Goal: Information Seeking & Learning: Learn about a topic

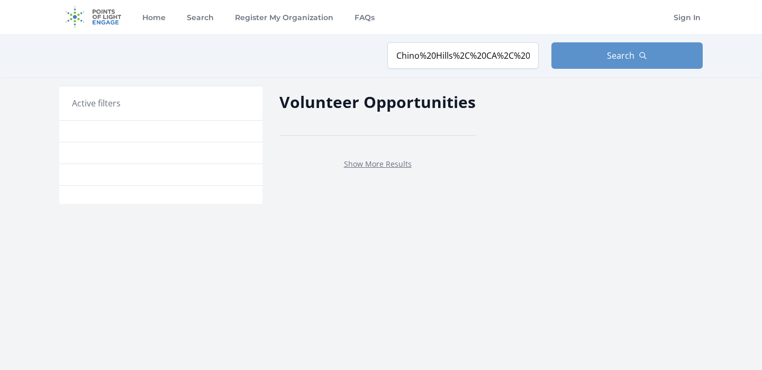
type input "Chino Hills, CA, USA"
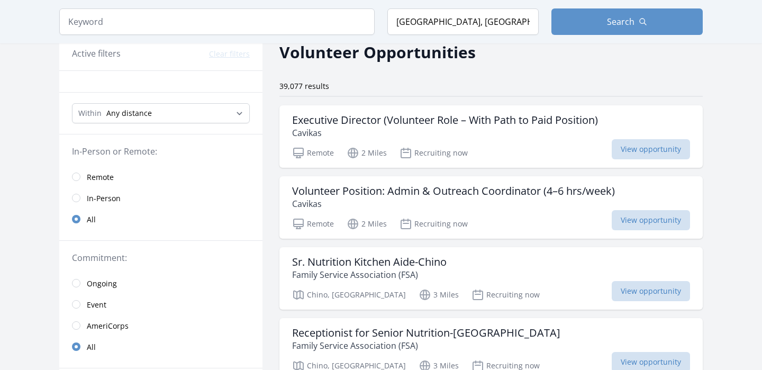
scroll to position [50, 0]
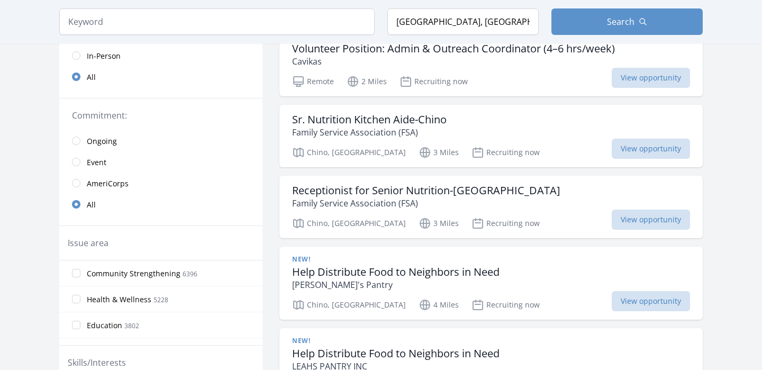
scroll to position [194, 0]
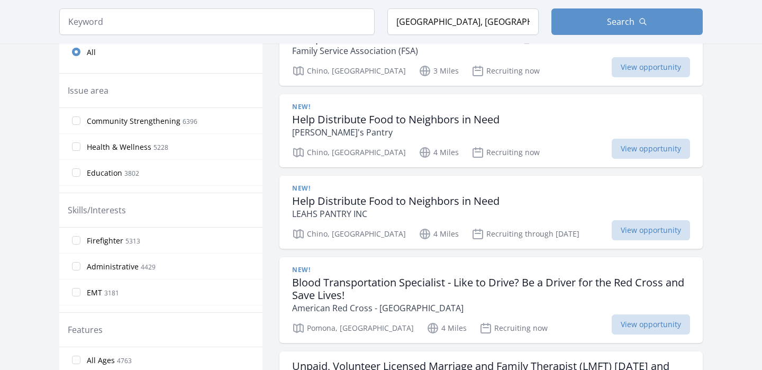
scroll to position [345, 0]
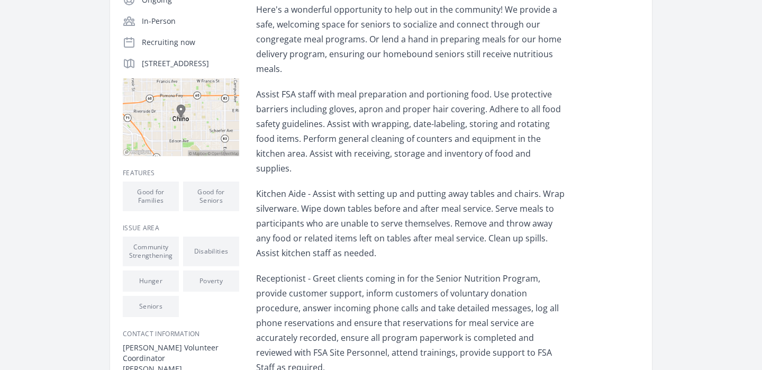
scroll to position [187, 0]
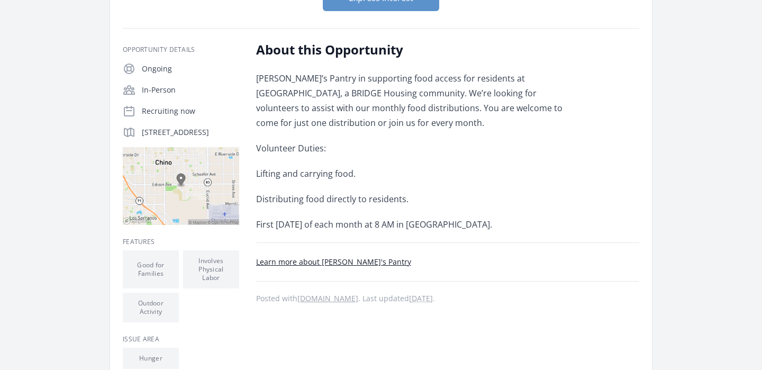
scroll to position [160, 0]
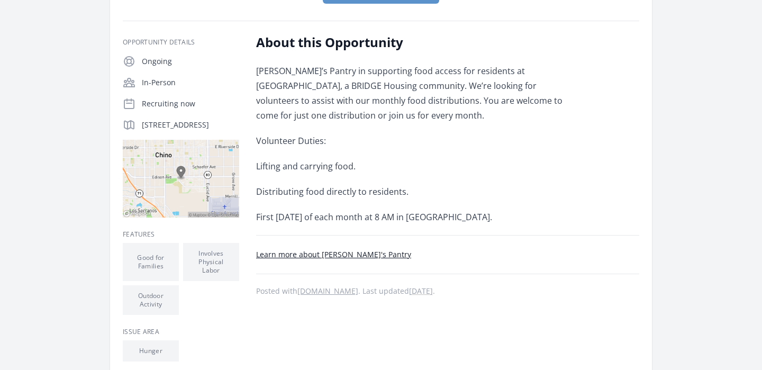
click at [172, 130] on p "[STREET_ADDRESS]" at bounding box center [190, 125] width 97 height 11
drag, startPoint x: 141, startPoint y: 124, endPoint x: 242, endPoint y: 134, distance: 101.1
click at [249, 138] on div "Opportunity Details Ongoing In-Person Recruiting now 5950 Notre Dame Ave, Chino…" at bounding box center [381, 231] width 517 height 395
click at [189, 122] on p "5950 Notre Dame Ave, Chino, CA 91710" at bounding box center [190, 125] width 97 height 11
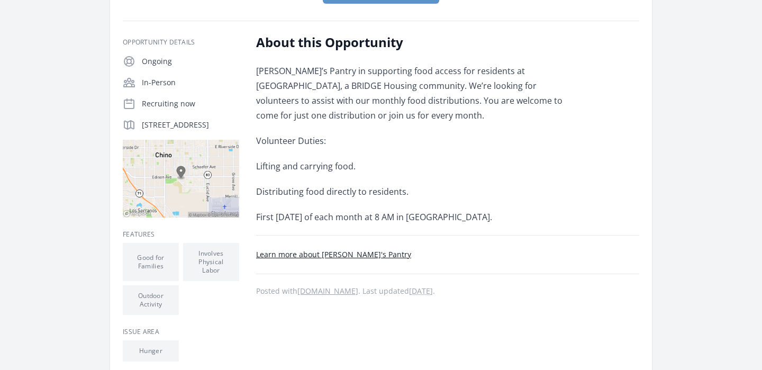
click at [178, 124] on p "5950 Notre Dame Ave, Chino, CA 91710" at bounding box center [190, 125] width 97 height 11
copy div "5950 Notre Dame Ave, Chino, CA 91710"
click at [364, 144] on p "Volunteer Duties:" at bounding box center [411, 140] width 310 height 15
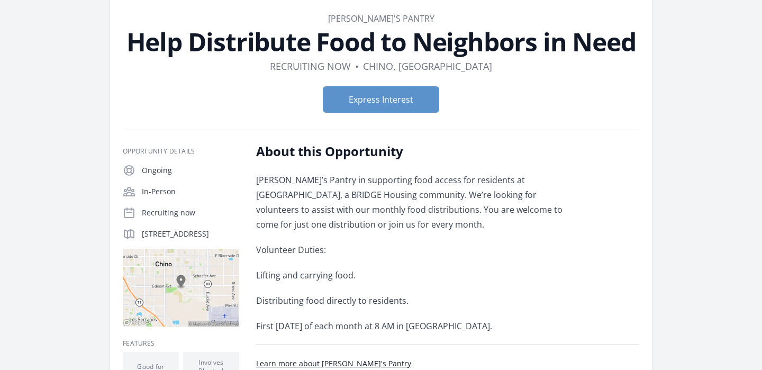
scroll to position [54, 0]
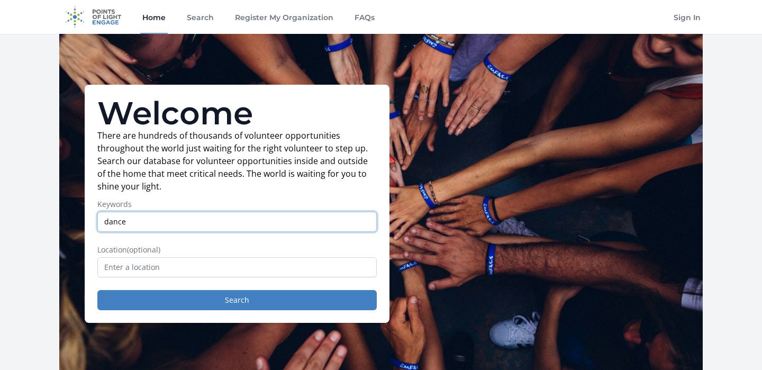
type input "dance"
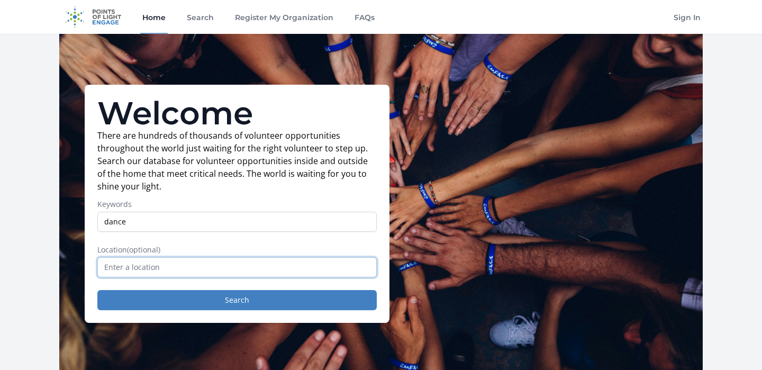
click at [134, 270] on input "text" at bounding box center [236, 267] width 279 height 20
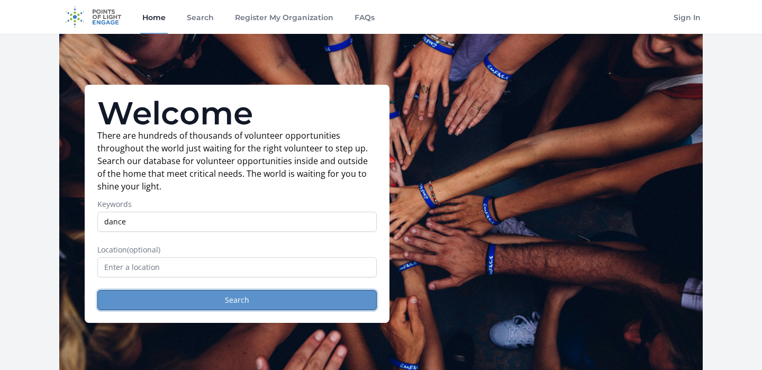
click at [196, 300] on button "Search" at bounding box center [236, 300] width 279 height 20
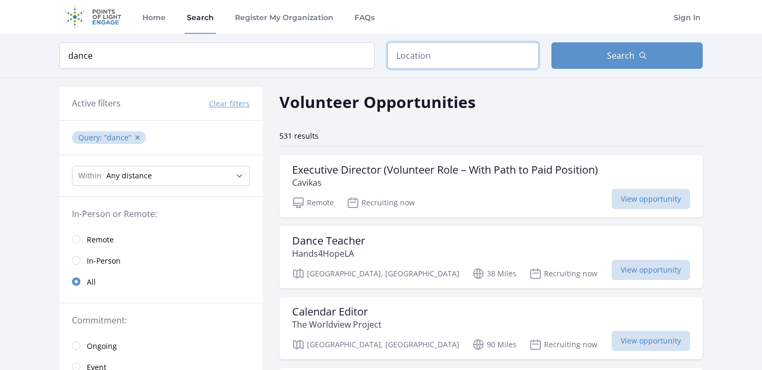
click at [406, 59] on input "text" at bounding box center [462, 55] width 151 height 26
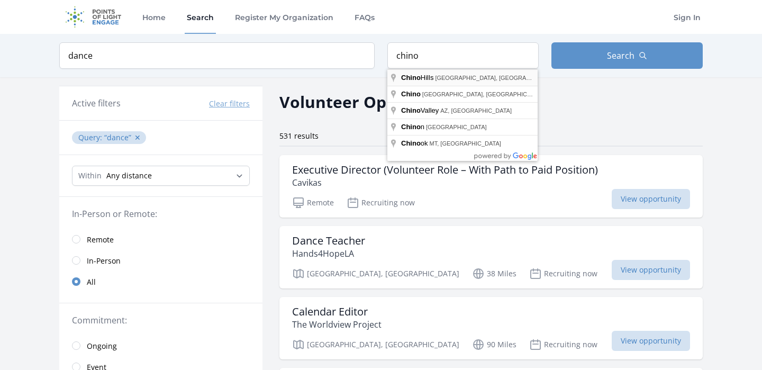
type input "[GEOGRAPHIC_DATA], [GEOGRAPHIC_DATA], [GEOGRAPHIC_DATA]"
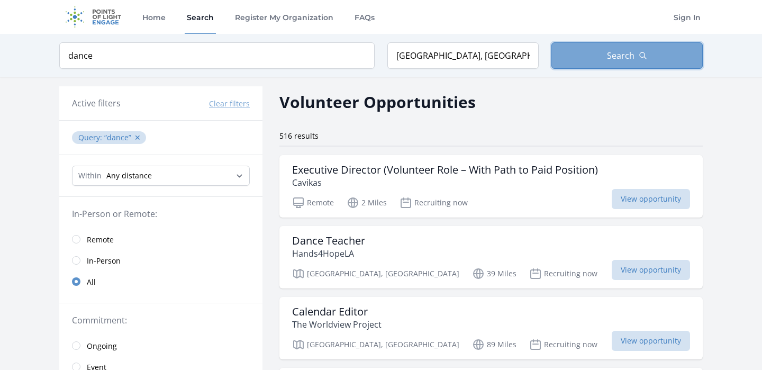
click at [621, 57] on span "Search" at bounding box center [621, 55] width 28 height 13
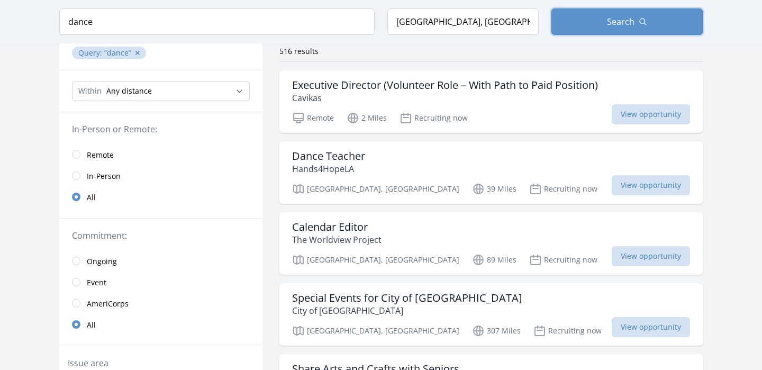
scroll to position [86, 0]
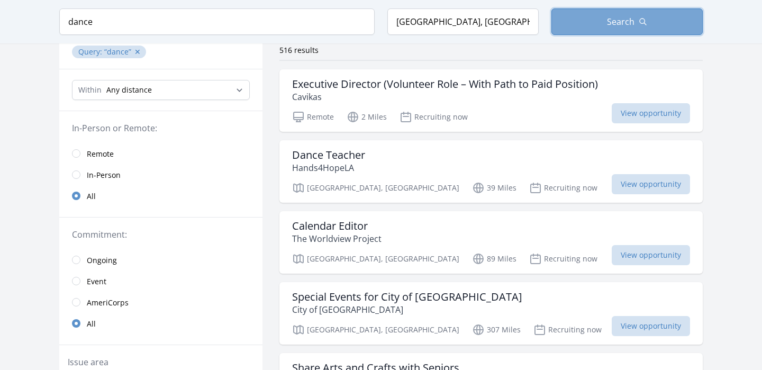
click at [601, 22] on button "Search" at bounding box center [626, 21] width 151 height 26
click at [78, 149] on link "Remote" at bounding box center [160, 153] width 203 height 21
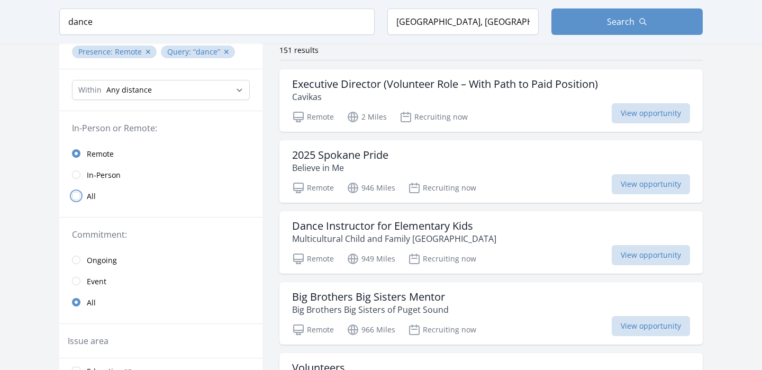
click at [75, 197] on input "radio" at bounding box center [76, 196] width 8 height 8
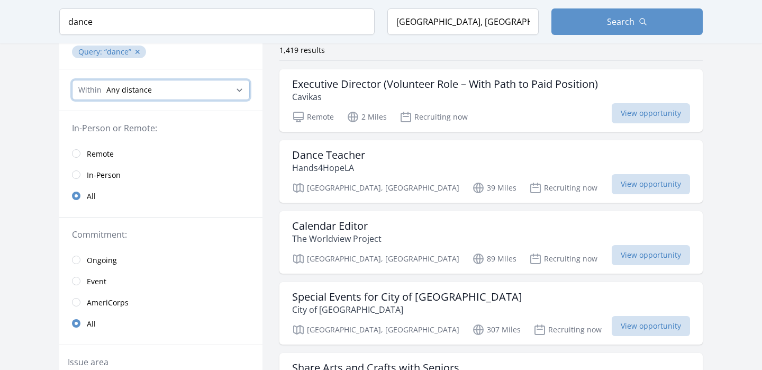
click at [194, 90] on select "Any distance , 5 Miles , 20 Miles , 50 Miles , 100 Miles" at bounding box center [161, 90] width 178 height 20
select select "8046"
click at [72, 80] on select "Any distance , 5 Miles , 20 Miles , 50 Miles , 100 Miles" at bounding box center [161, 90] width 178 height 20
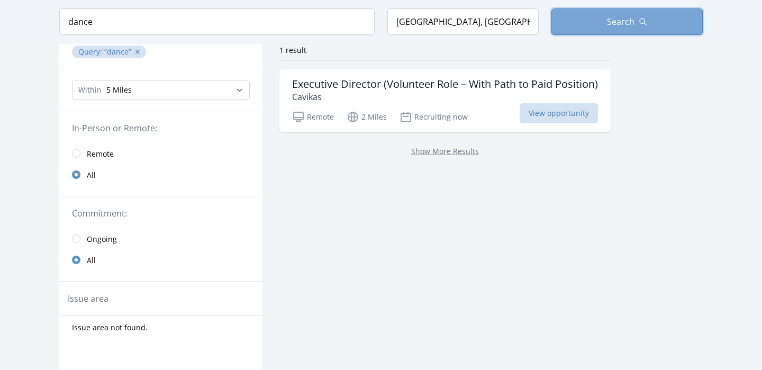
click at [581, 21] on button "Search" at bounding box center [626, 21] width 151 height 26
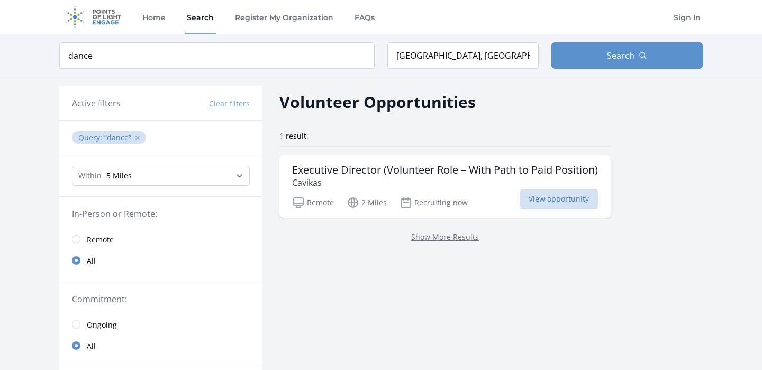
click at [135, 139] on button "✕" at bounding box center [137, 137] width 6 height 11
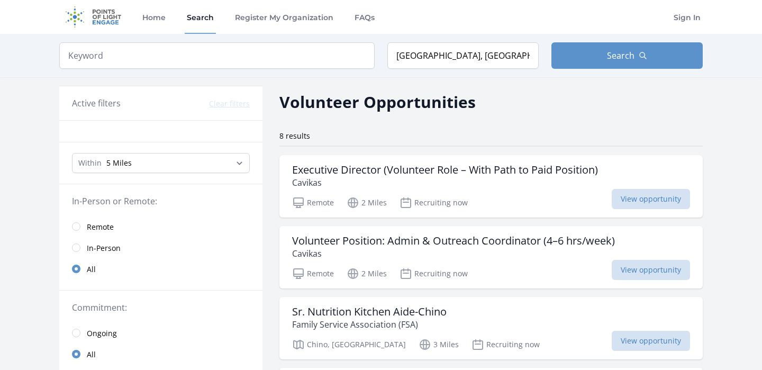
scroll to position [32, 0]
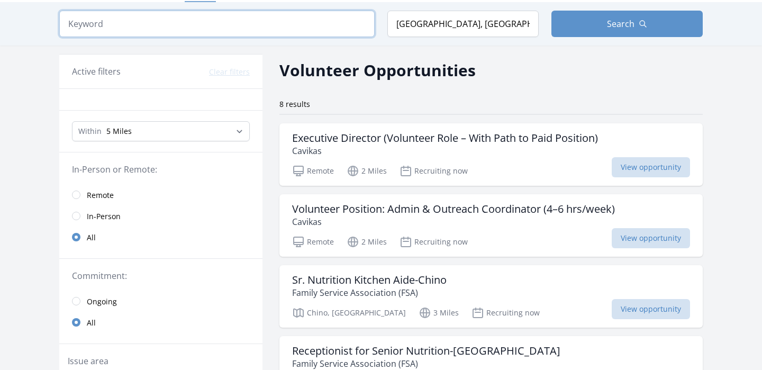
click at [190, 25] on input "search" at bounding box center [216, 24] width 315 height 26
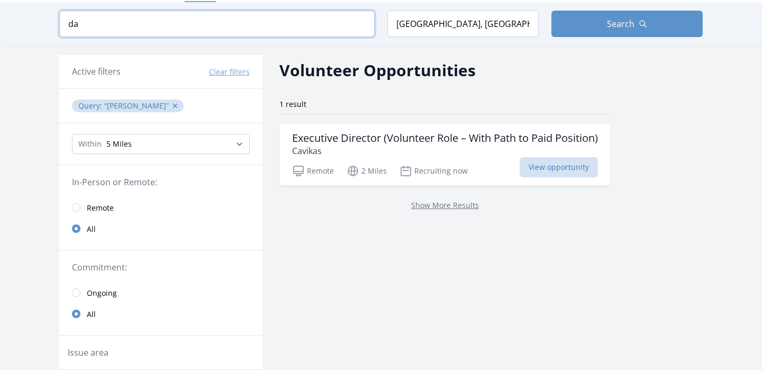
type input "d"
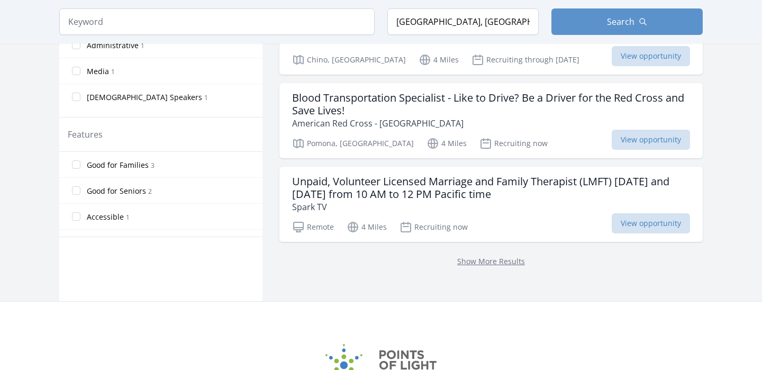
scroll to position [498, 0]
click at [500, 262] on link "Show More Results" at bounding box center [491, 261] width 68 height 10
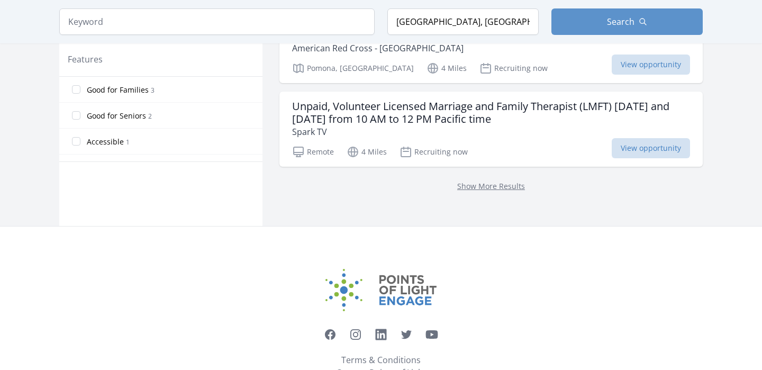
scroll to position [573, 0]
click at [492, 189] on link "Show More Results" at bounding box center [491, 185] width 68 height 10
click at [126, 90] on span "Good for Families" at bounding box center [118, 89] width 62 height 11
click at [80, 90] on input "Good for Families 3" at bounding box center [76, 89] width 8 height 8
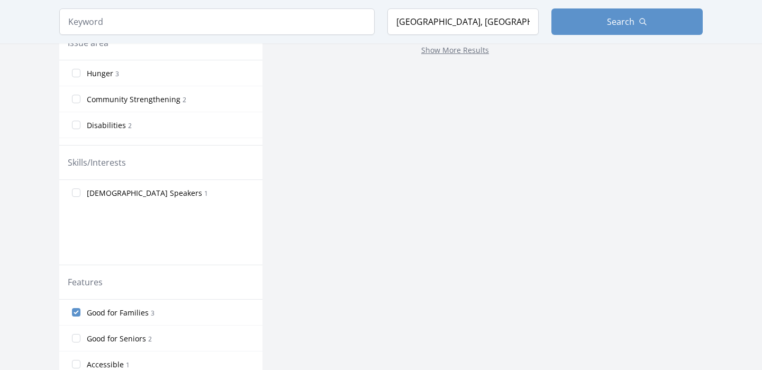
scroll to position [332, 0]
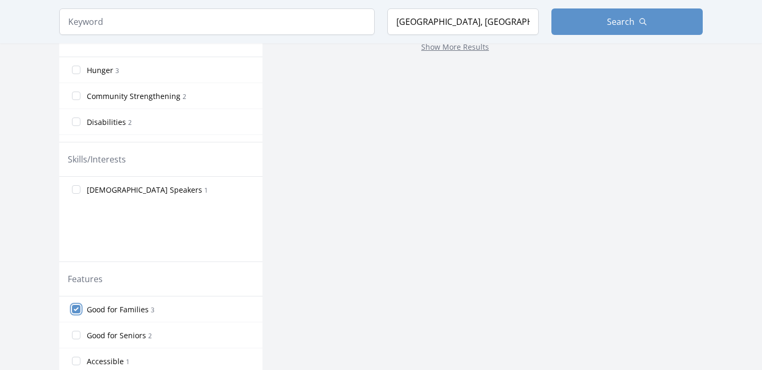
click at [73, 307] on input "Good for Families 3" at bounding box center [76, 309] width 8 height 8
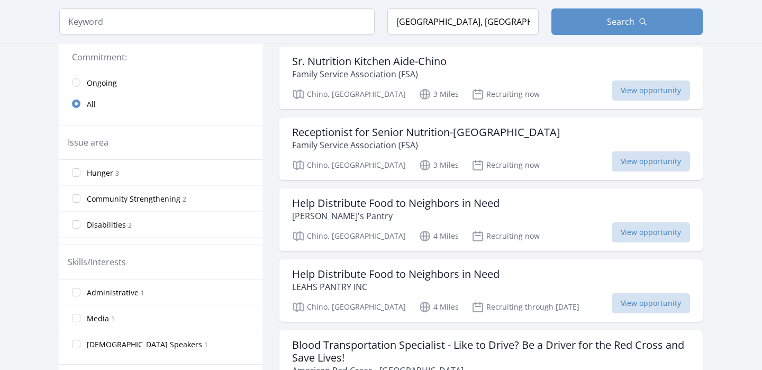
scroll to position [0, 0]
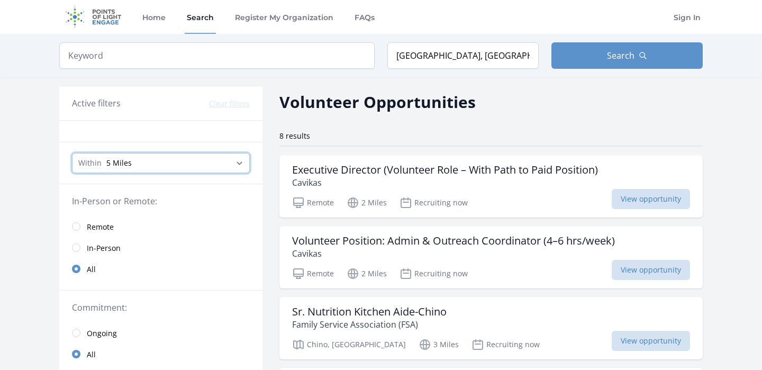
click at [161, 158] on select "Any distance , 5 Miles , 20 Miles , 50 Miles , 100 Miles" at bounding box center [161, 163] width 178 height 20
select select "32186"
click at [72, 153] on select "Any distance , 5 Miles , 20 Miles , 50 Miles , 100 Miles" at bounding box center [161, 163] width 178 height 20
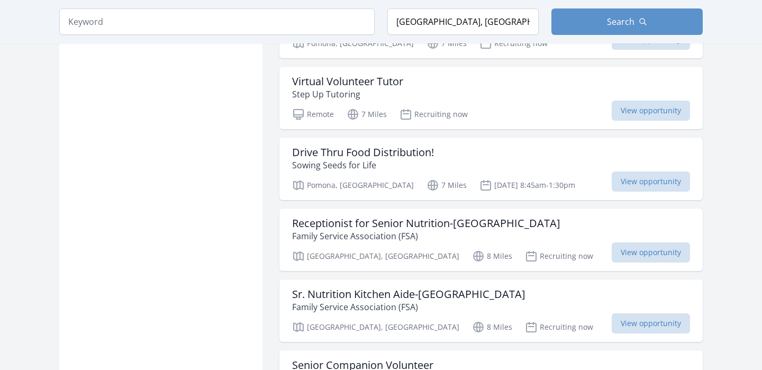
scroll to position [1462, 0]
click at [729, 87] on main "Keyword Location Chino Hills, CA, USA Search Active filters Clear filters" at bounding box center [381, 105] width 762 height 3066
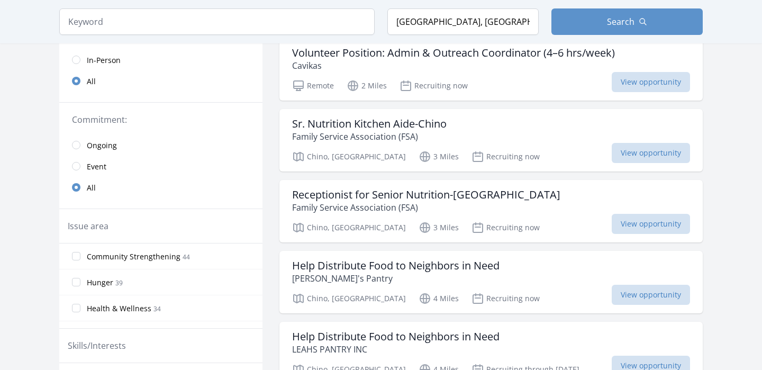
scroll to position [0, 0]
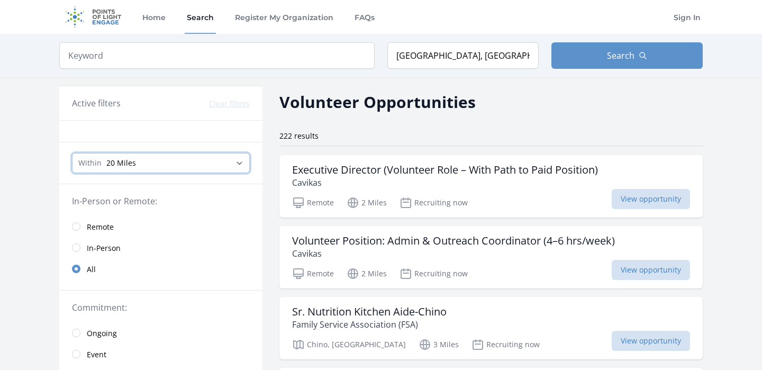
click at [122, 168] on select "Any distance , 5 Miles , 20 Miles , 50 Miles , 100 Miles" at bounding box center [161, 163] width 178 height 20
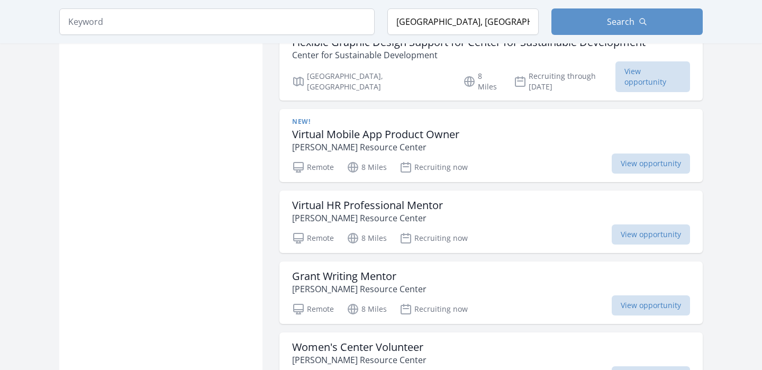
scroll to position [2226, 0]
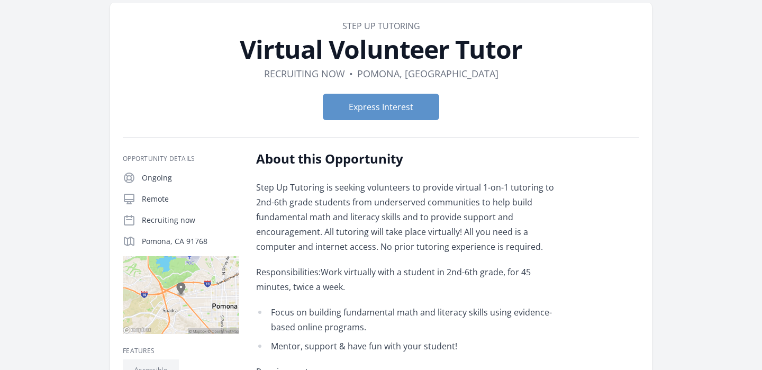
scroll to position [48, 0]
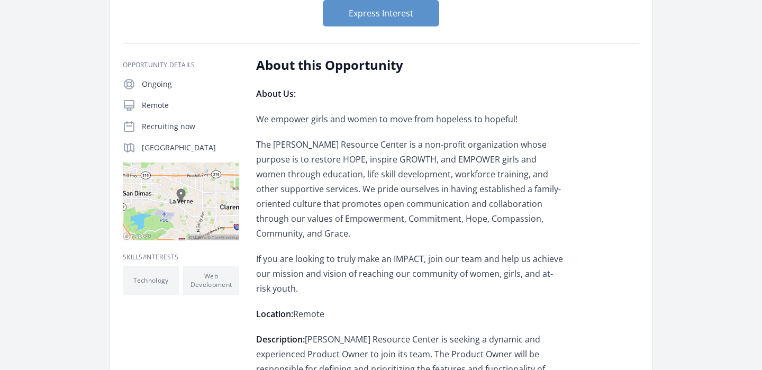
scroll to position [139, 0]
